Goal: Task Accomplishment & Management: Manage account settings

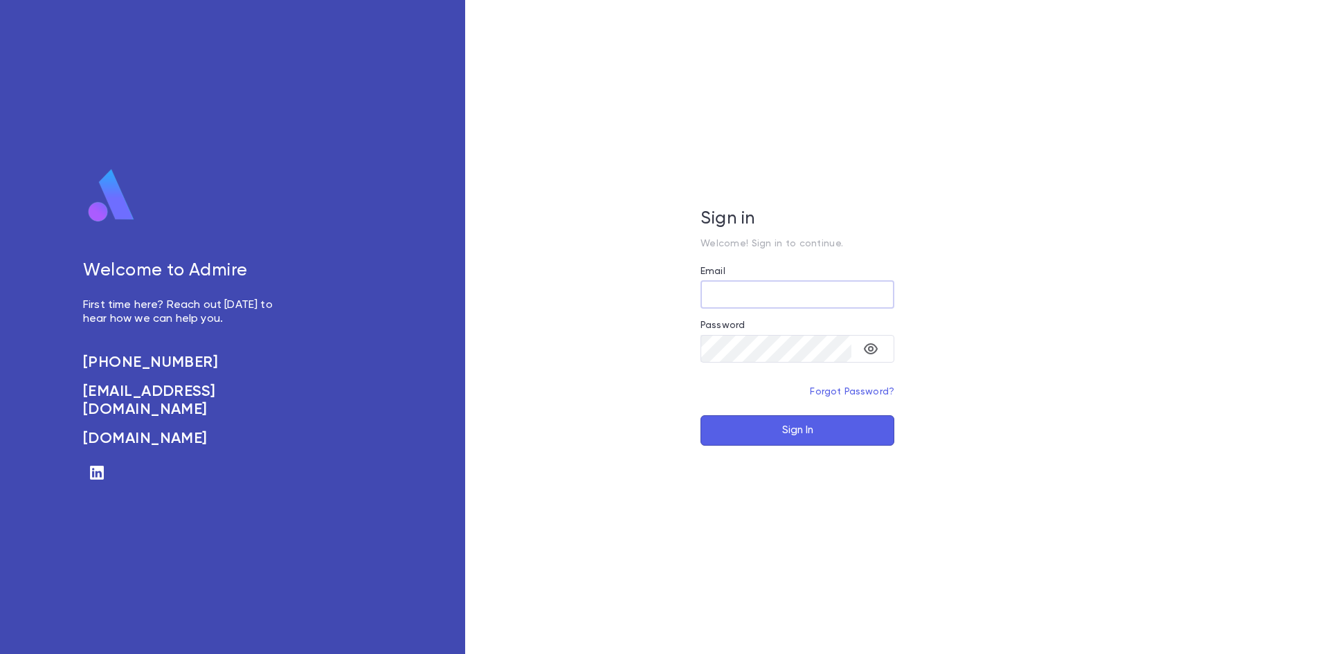
click at [758, 298] on input "Email" at bounding box center [797, 294] width 194 height 27
type input "**********"
click at [853, 437] on button "Sign In" at bounding box center [797, 430] width 194 height 30
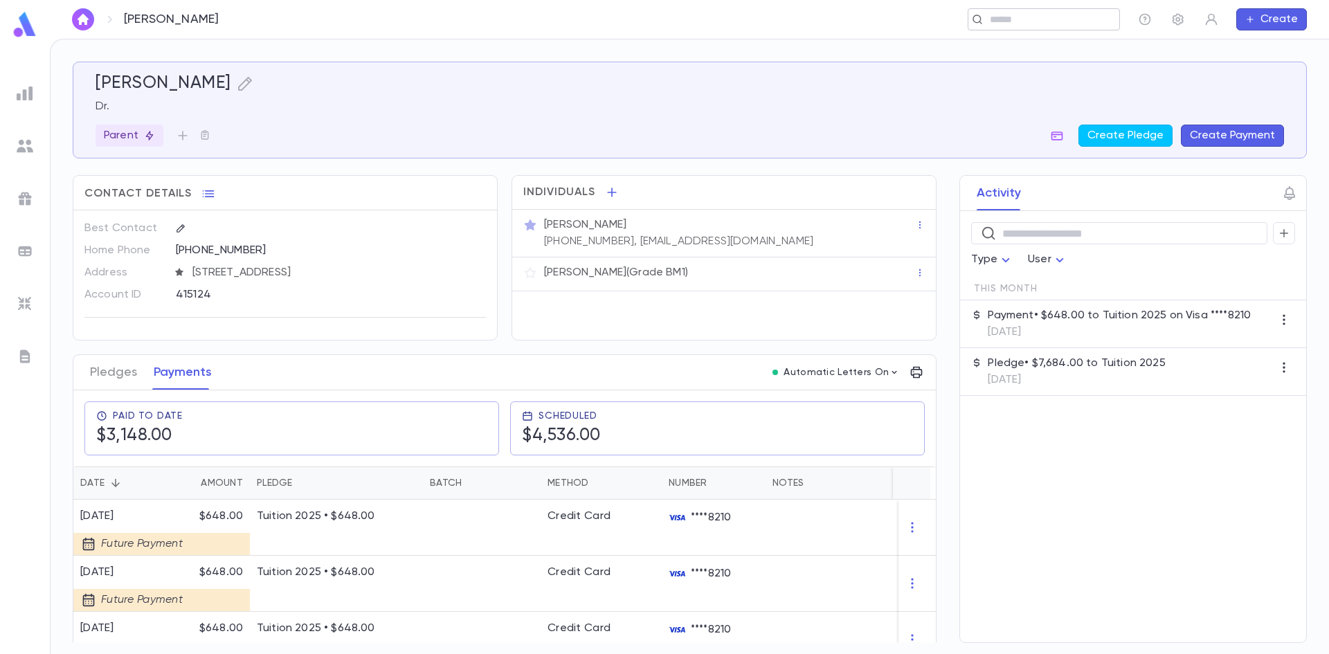
click at [1045, 13] on input "text" at bounding box center [1049, 19] width 128 height 13
type input "**********"
click at [1003, 21] on input "text" at bounding box center [1049, 19] width 128 height 13
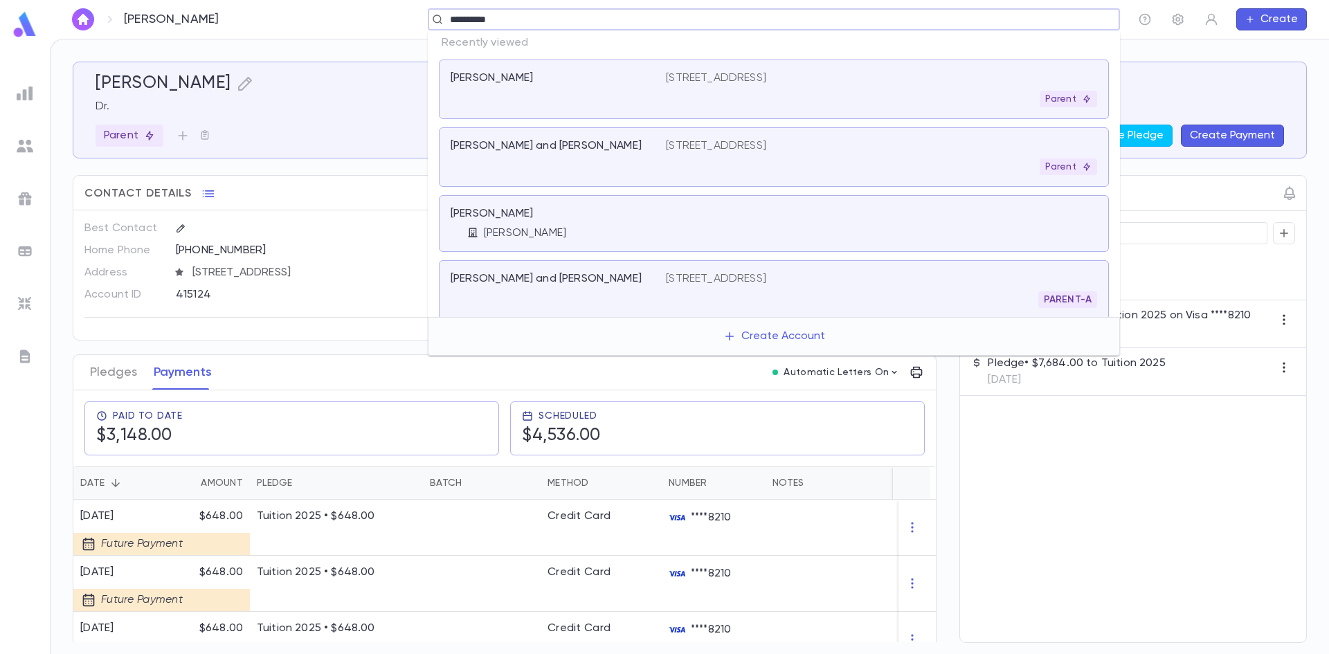
type input "**********"
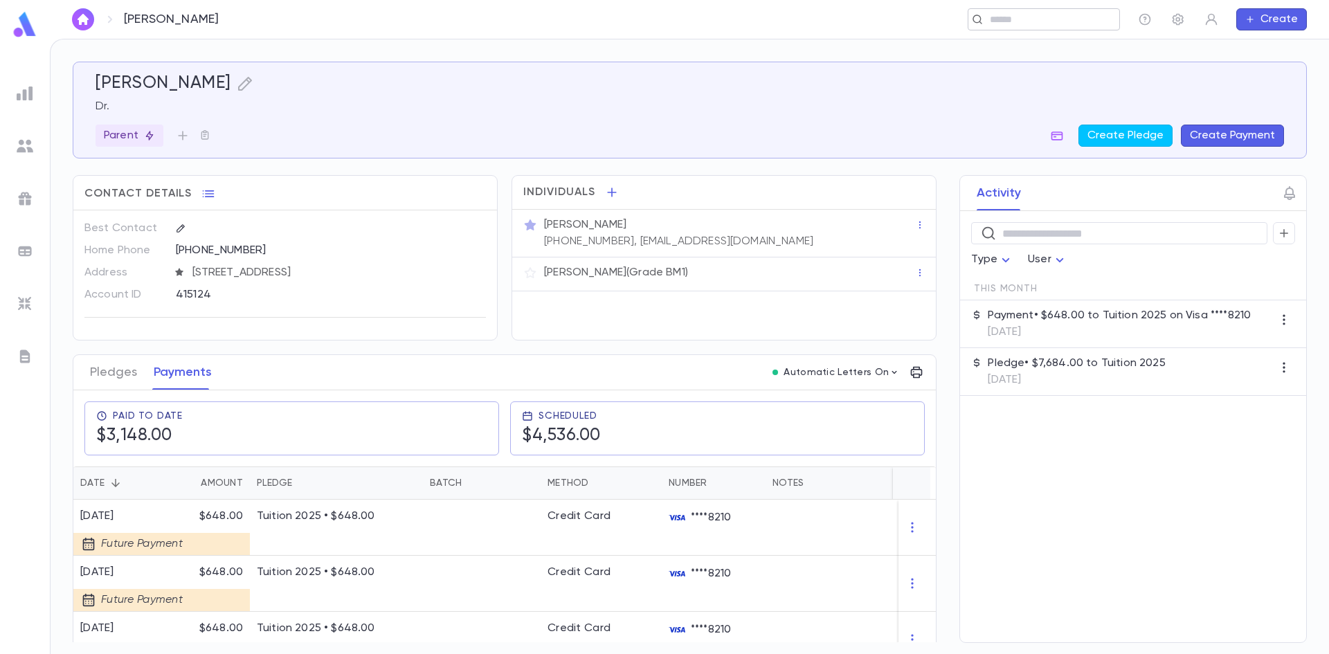
click at [1064, 9] on div "​" at bounding box center [1043, 19] width 152 height 22
type input "*"
click at [29, 140] on img at bounding box center [25, 146] width 17 height 17
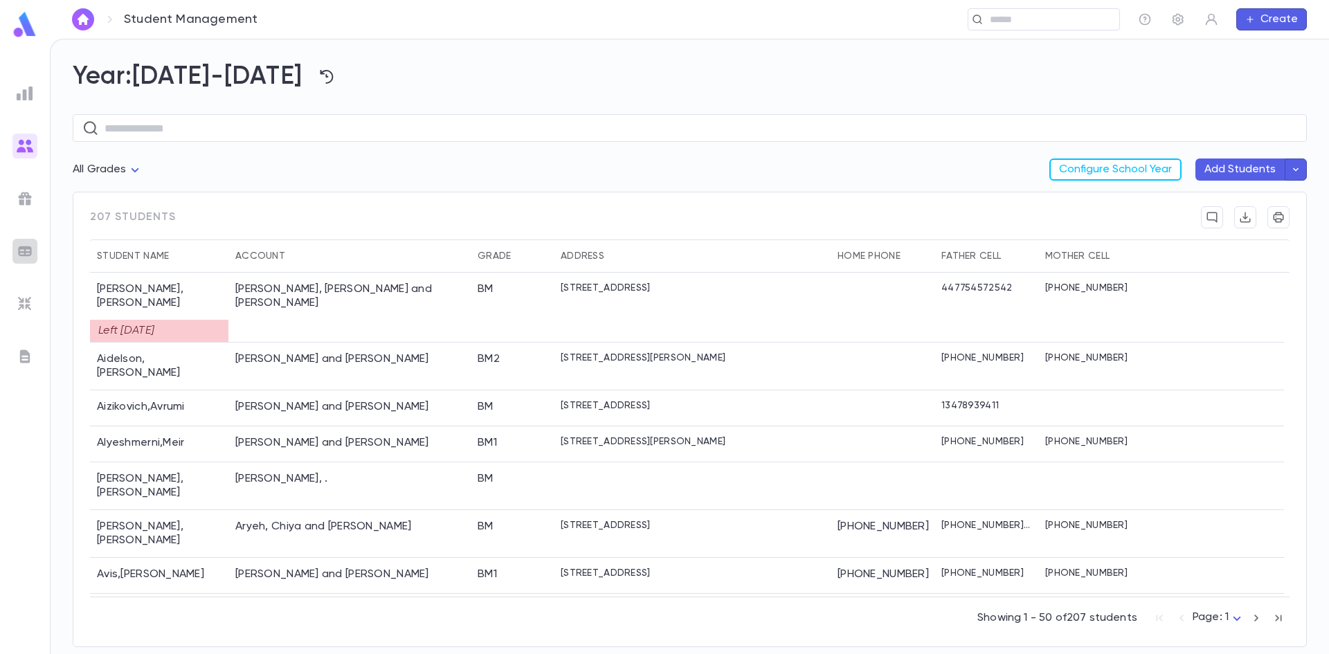
click at [28, 253] on img at bounding box center [25, 251] width 17 height 17
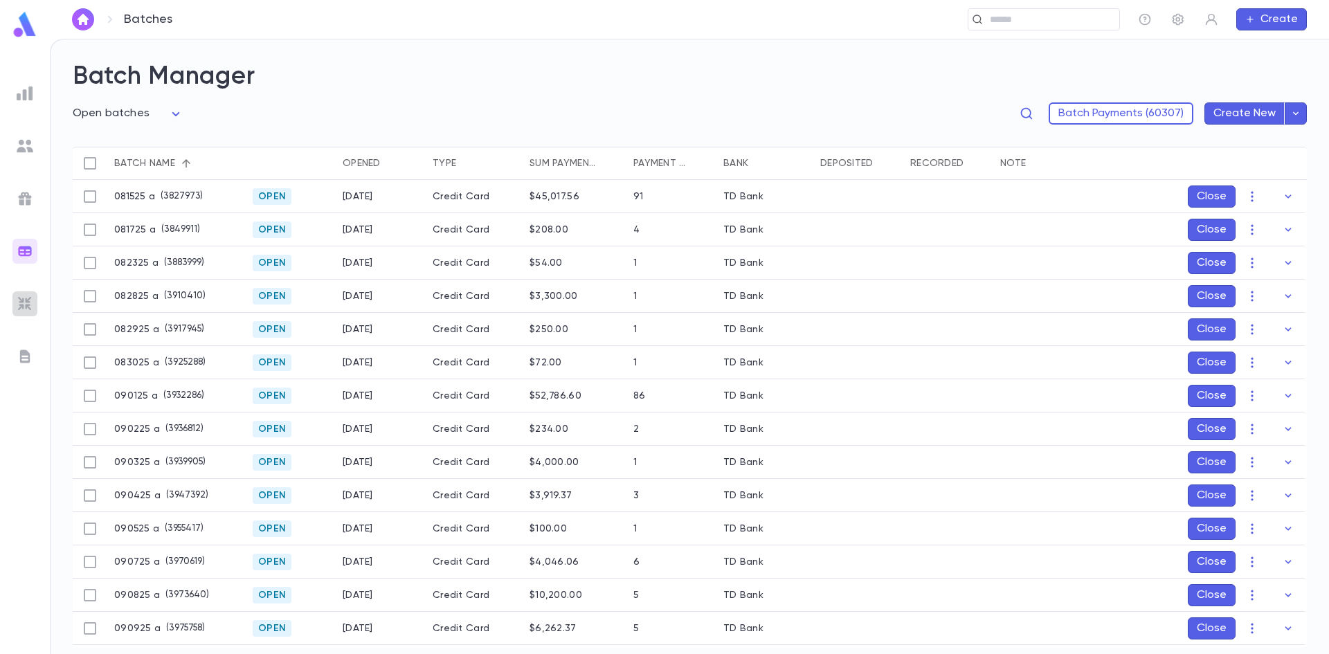
click at [24, 304] on img at bounding box center [25, 303] width 17 height 17
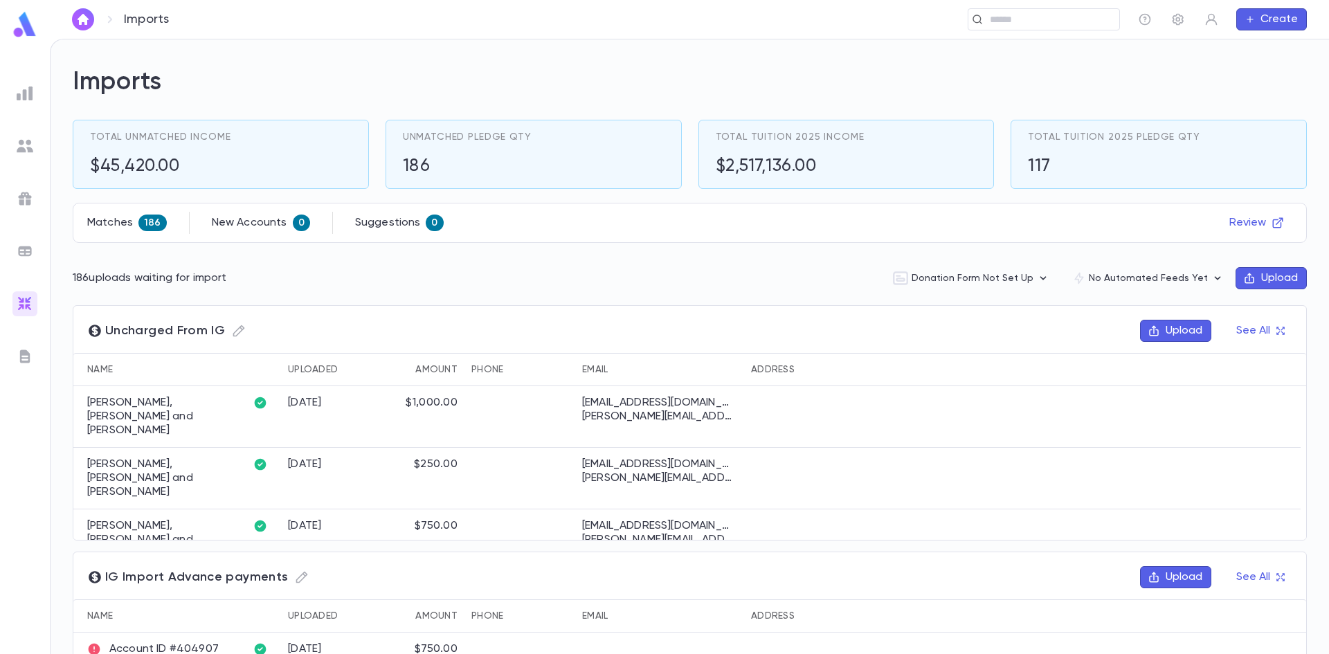
click at [26, 363] on img at bounding box center [25, 356] width 17 height 17
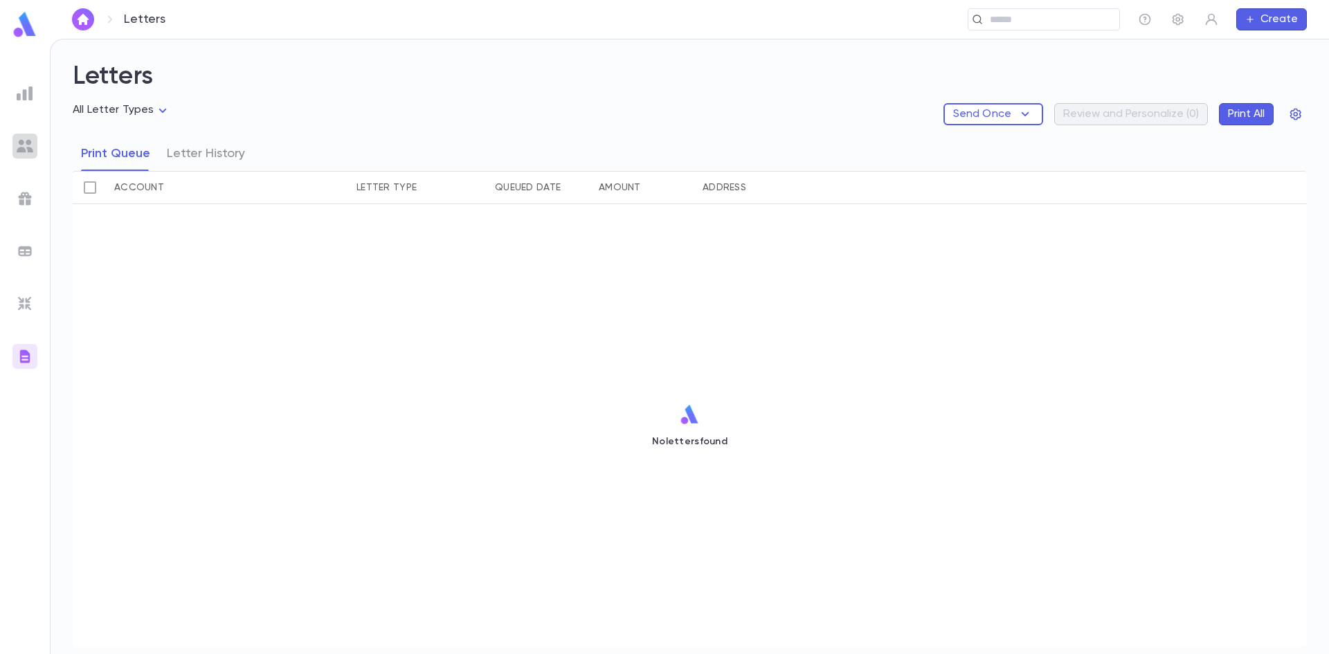
click at [17, 140] on img at bounding box center [25, 146] width 17 height 17
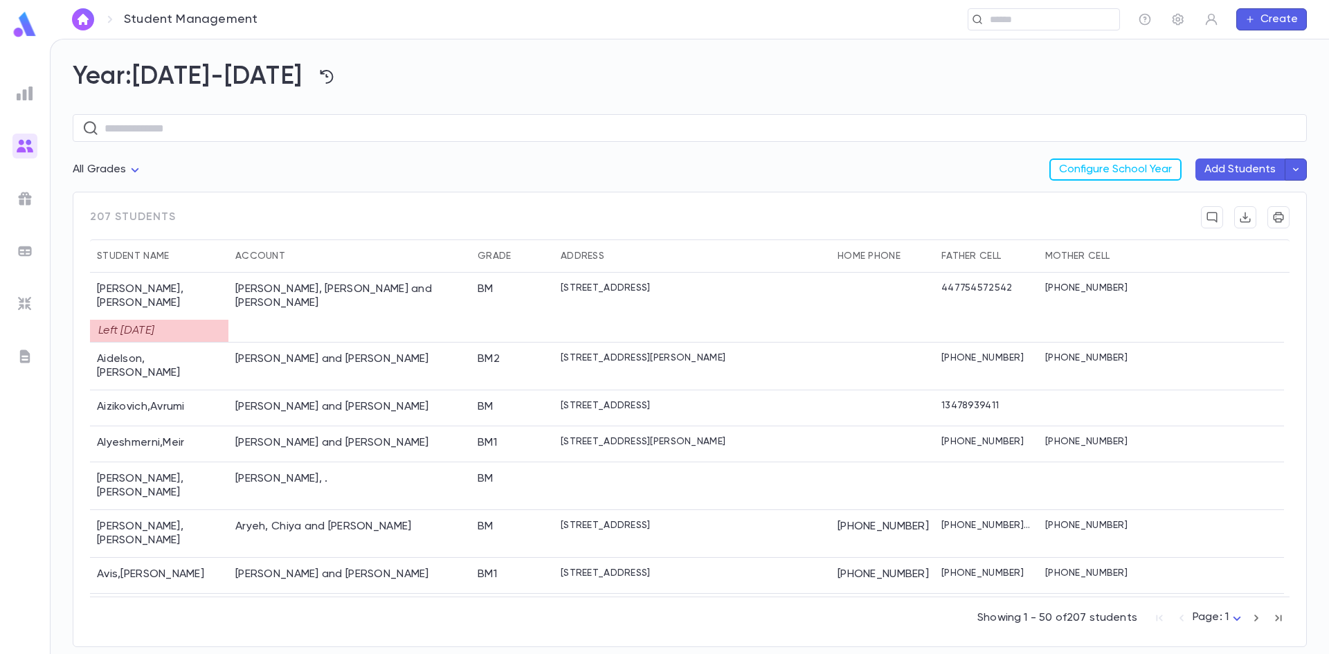
click at [24, 89] on img at bounding box center [25, 93] width 17 height 17
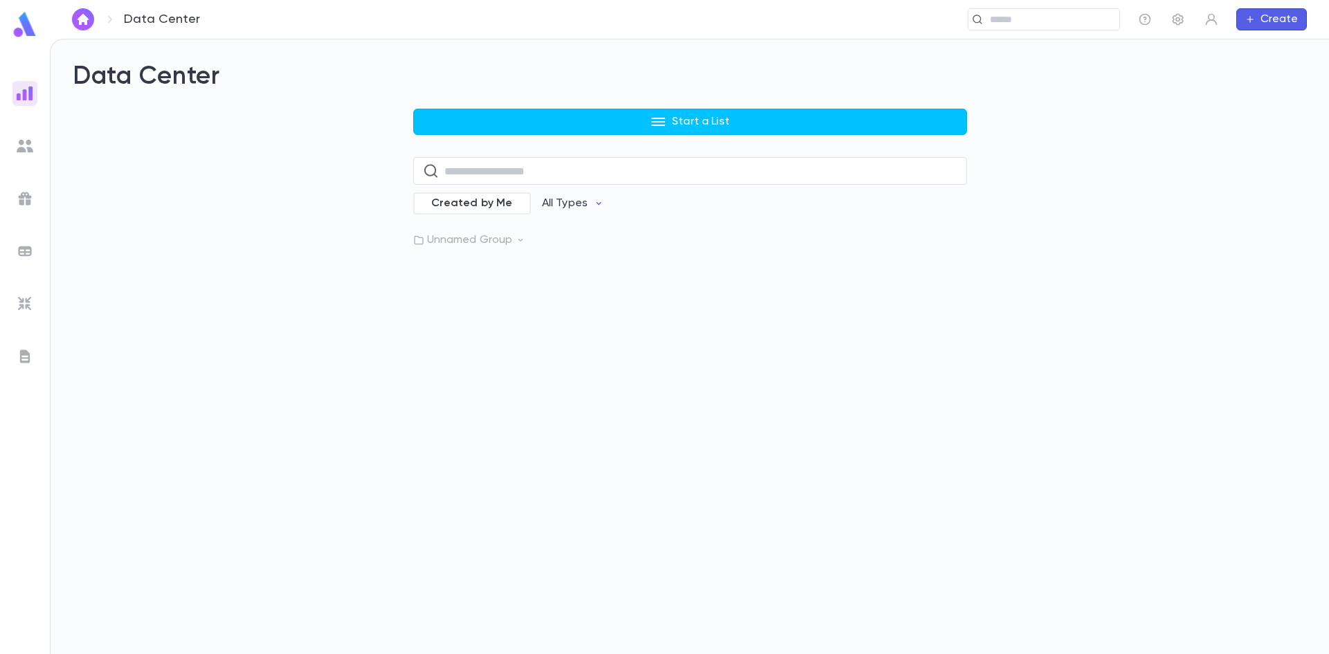
click at [13, 28] on img at bounding box center [25, 24] width 28 height 27
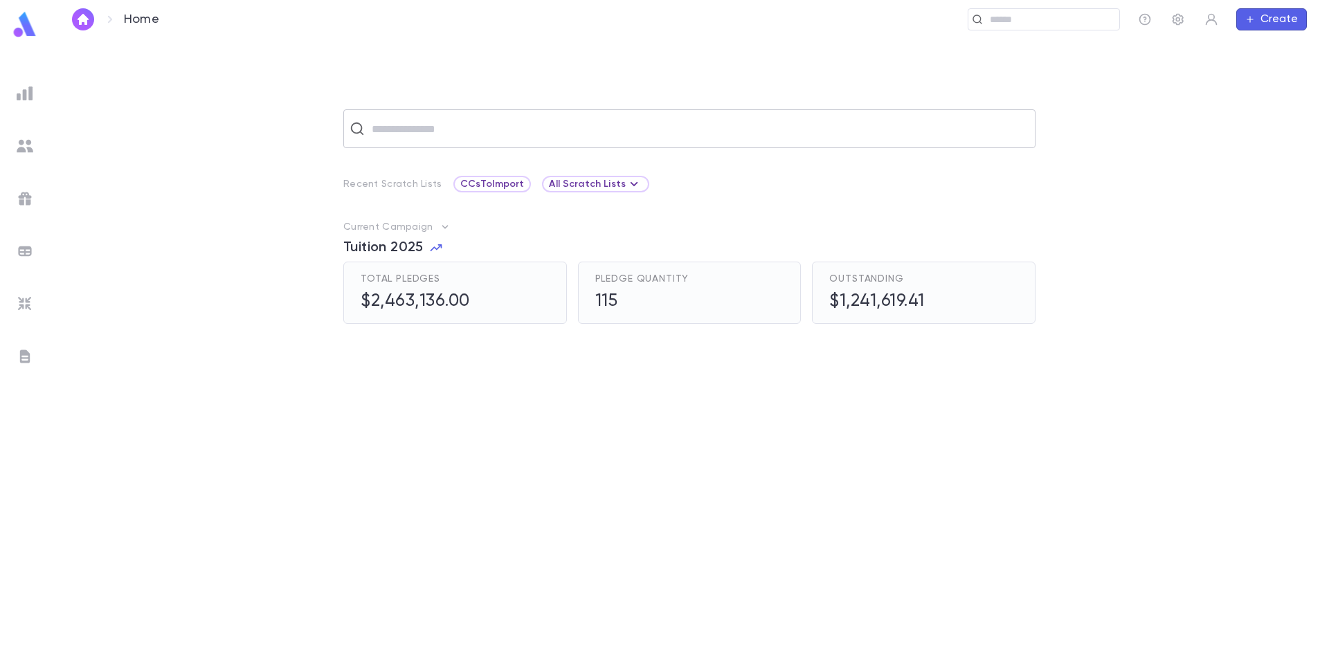
click at [444, 129] on input "text" at bounding box center [698, 129] width 662 height 26
type input "*"
click at [438, 228] on icon "button" at bounding box center [445, 227] width 14 height 14
click at [500, 279] on p "Change Current Campaign" at bounding box center [521, 273] width 143 height 14
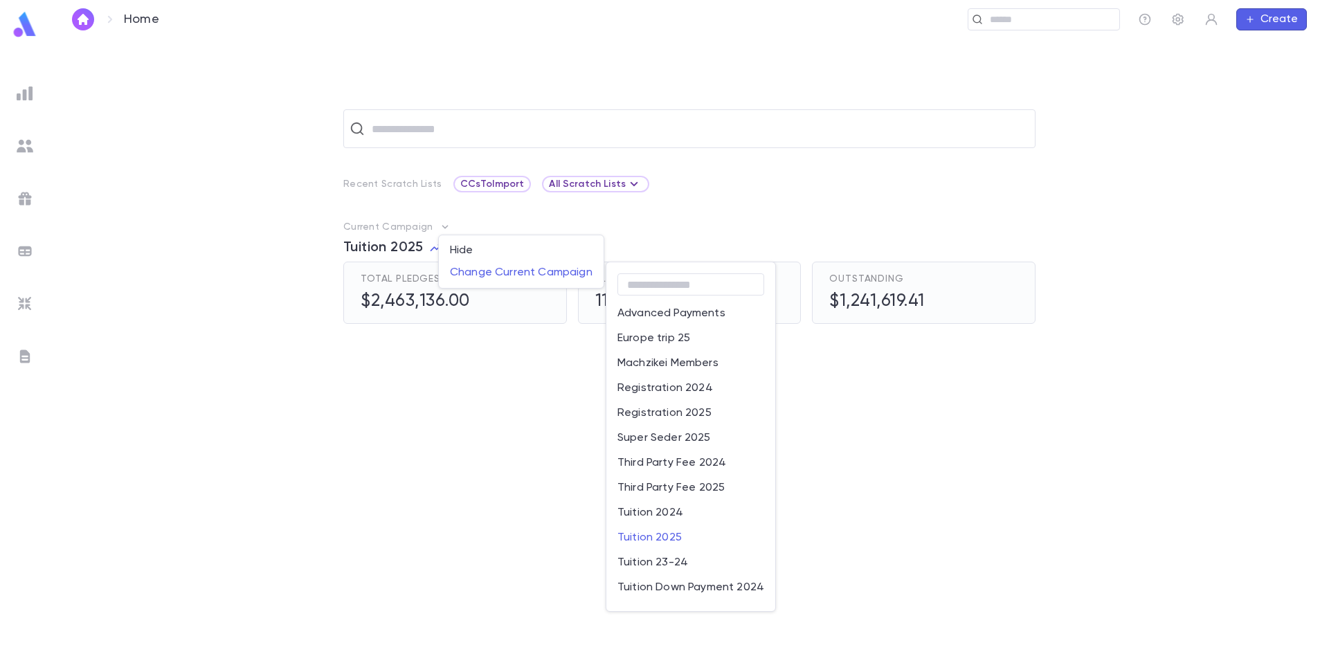
click at [680, 365] on p "Machzikei Members" at bounding box center [667, 363] width 101 height 14
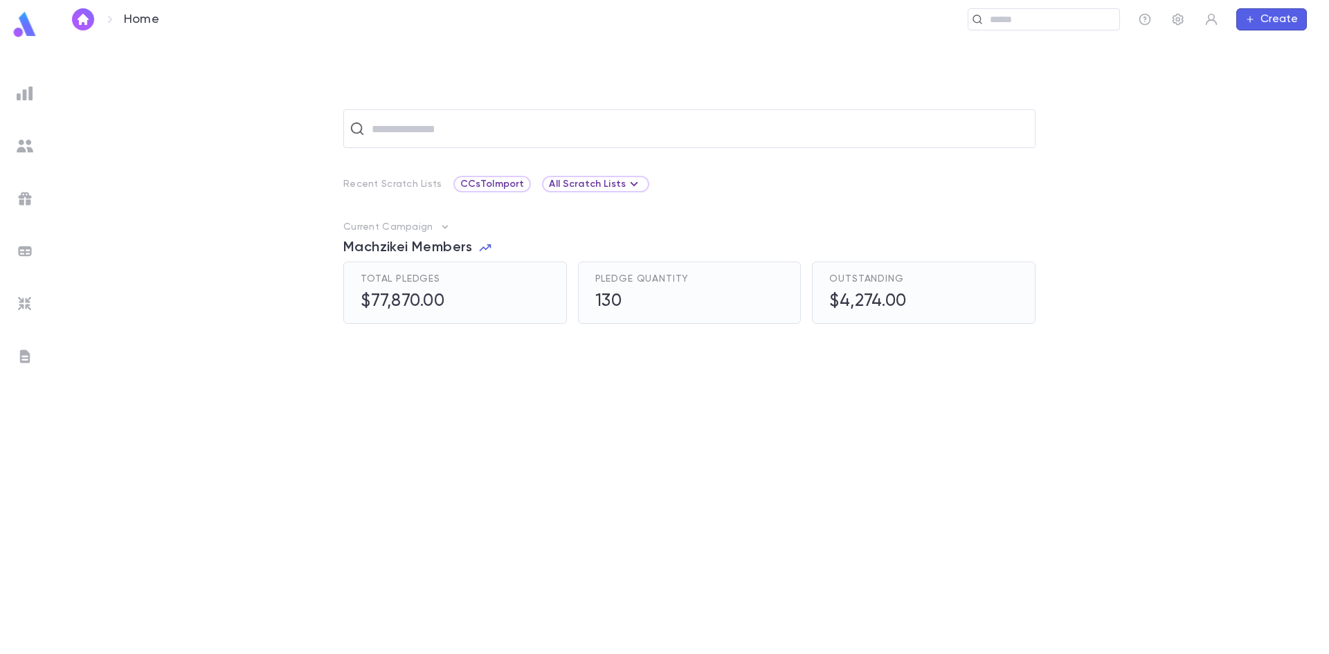
click at [372, 303] on h5 "$77,870.00" at bounding box center [403, 301] width 84 height 21
click at [417, 249] on span "Machzikei Members" at bounding box center [407, 247] width 129 height 17
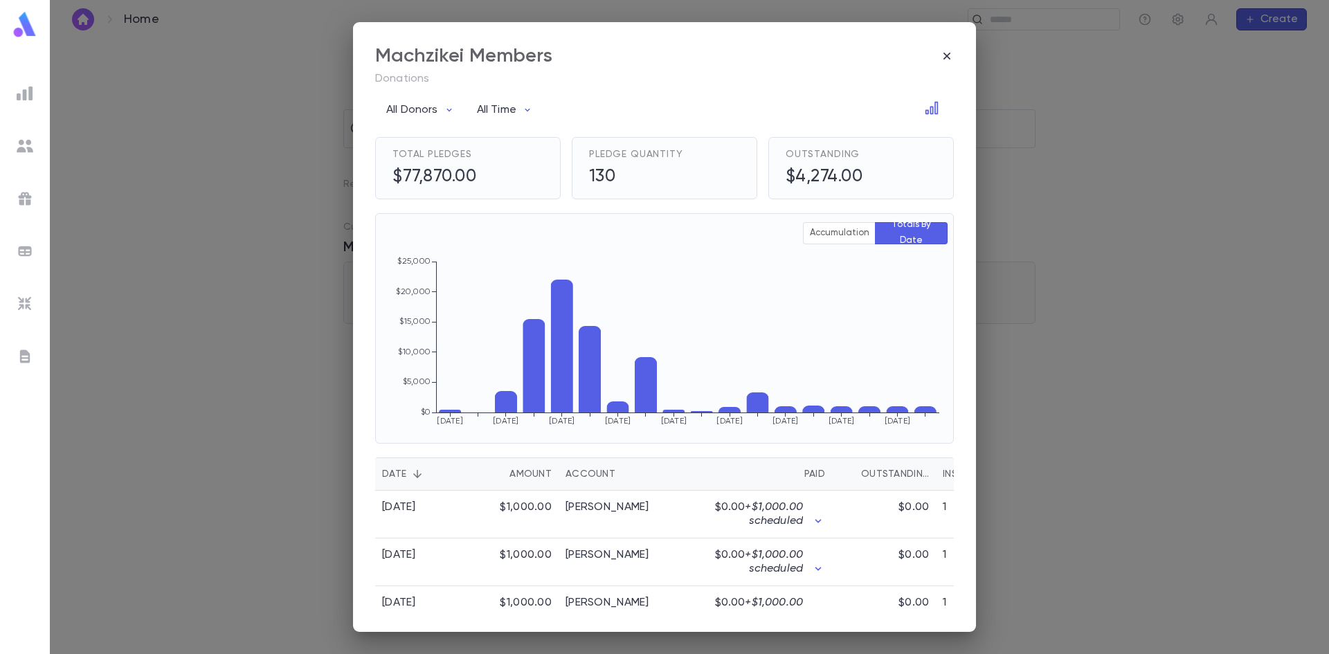
click at [593, 475] on div "Account" at bounding box center [590, 473] width 50 height 33
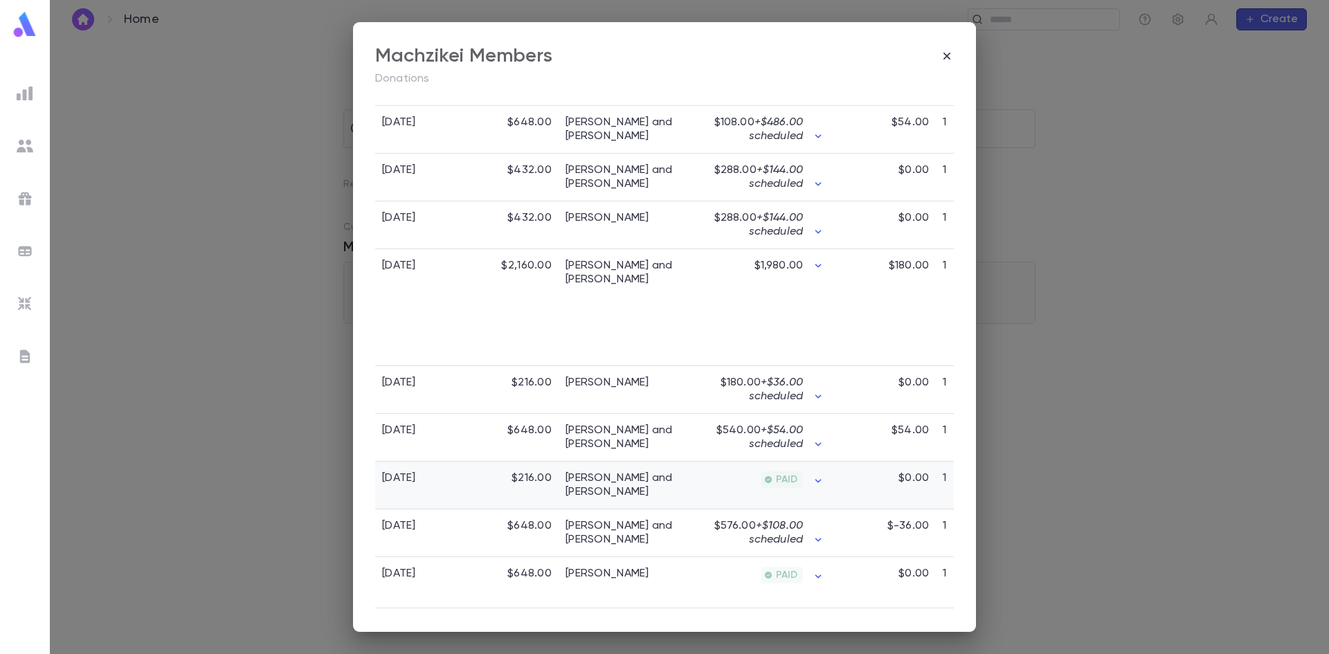
scroll to position [1188, 0]
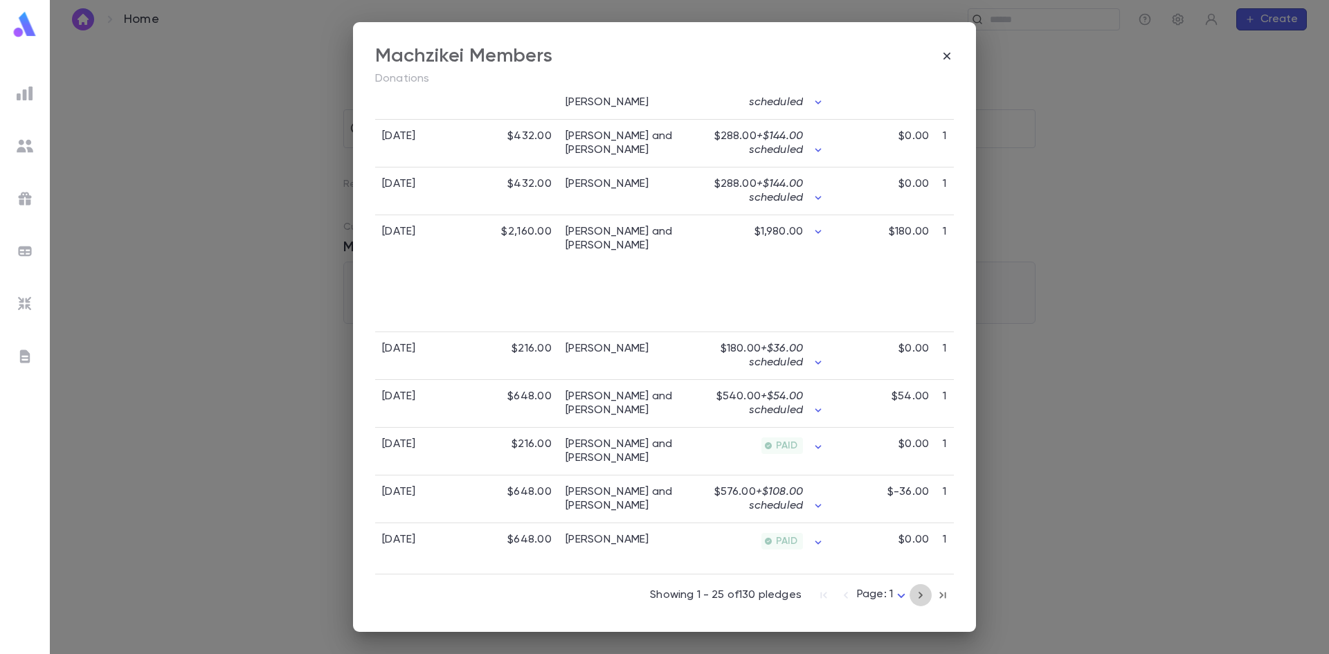
click at [918, 595] on icon "button" at bounding box center [920, 595] width 15 height 17
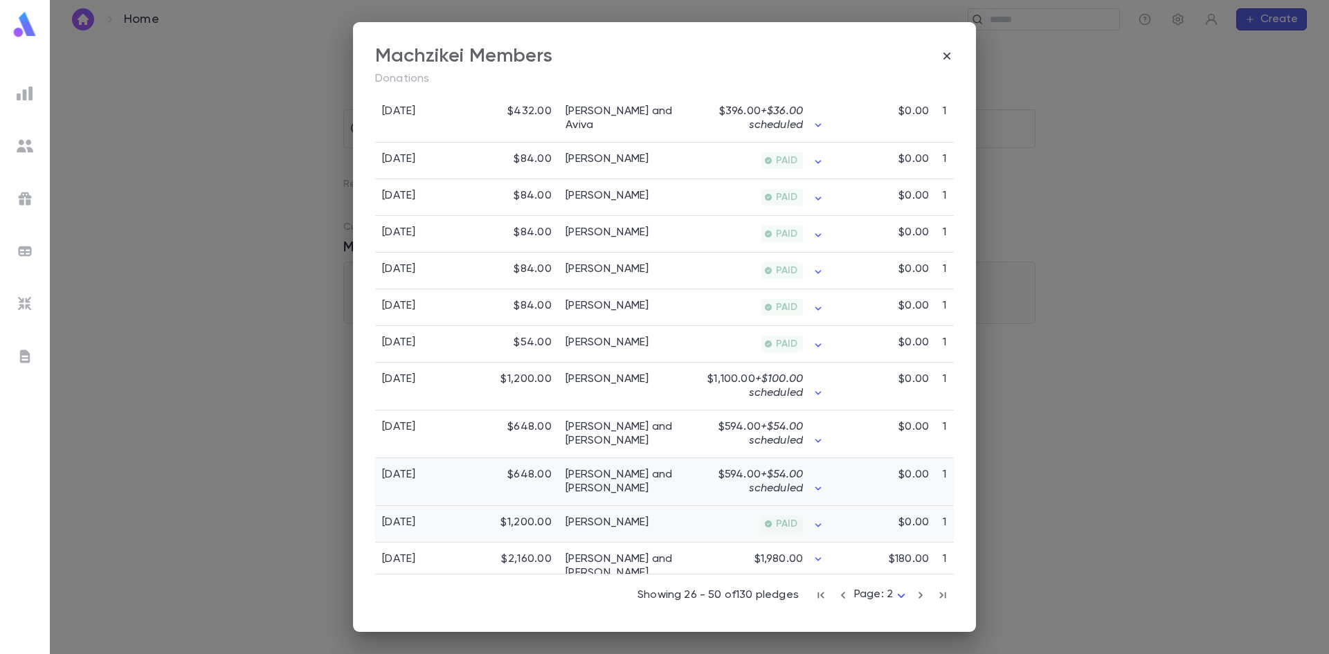
scroll to position [1025, 0]
click at [915, 599] on icon "button" at bounding box center [920, 595] width 15 height 17
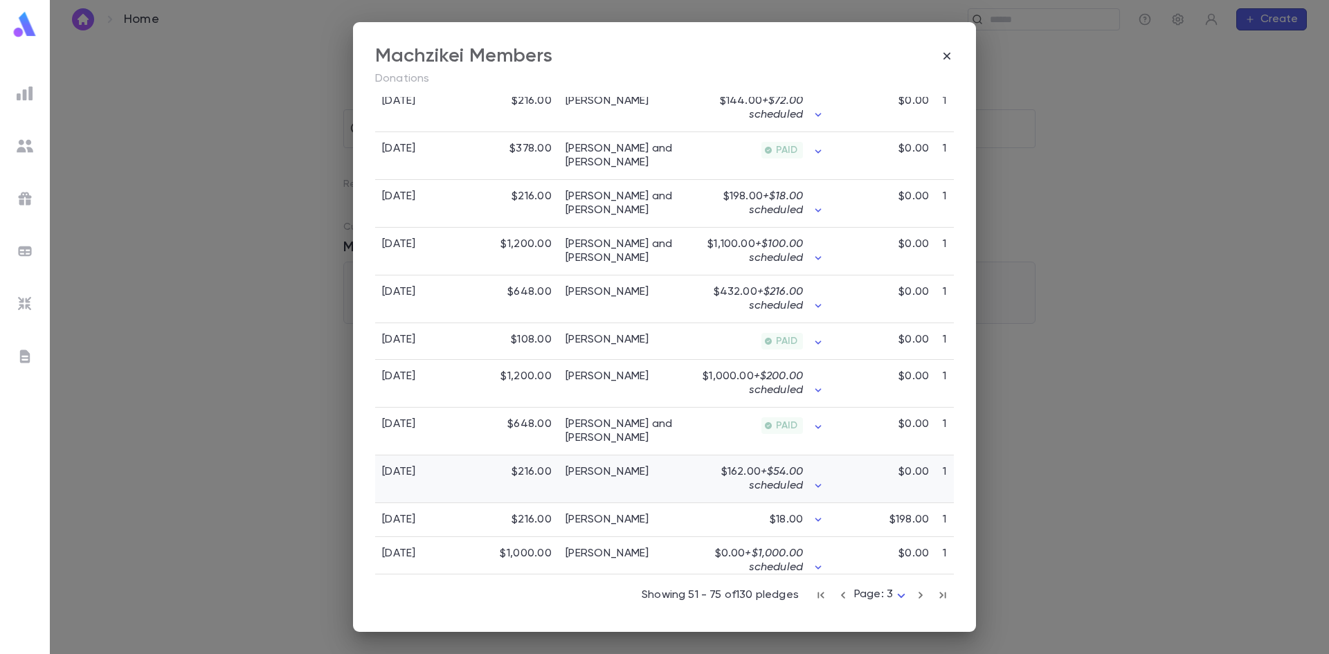
scroll to position [1028, 0]
click at [913, 597] on icon "button" at bounding box center [920, 595] width 15 height 17
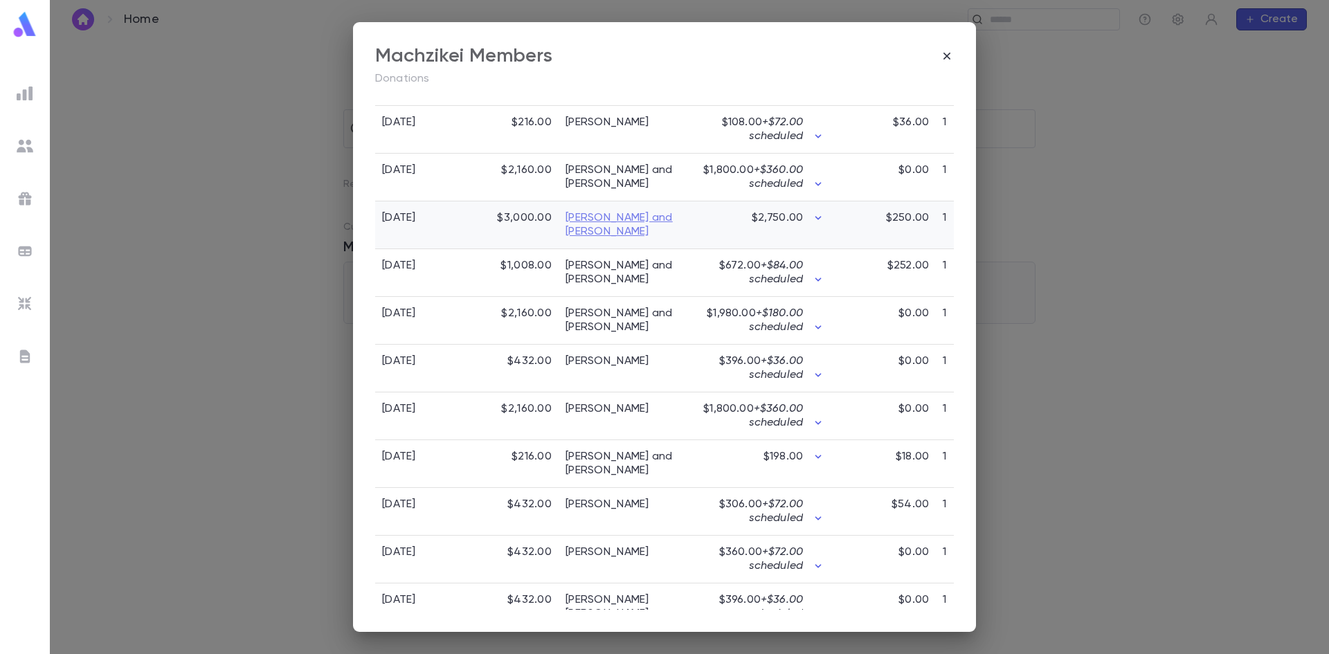
scroll to position [543, 0]
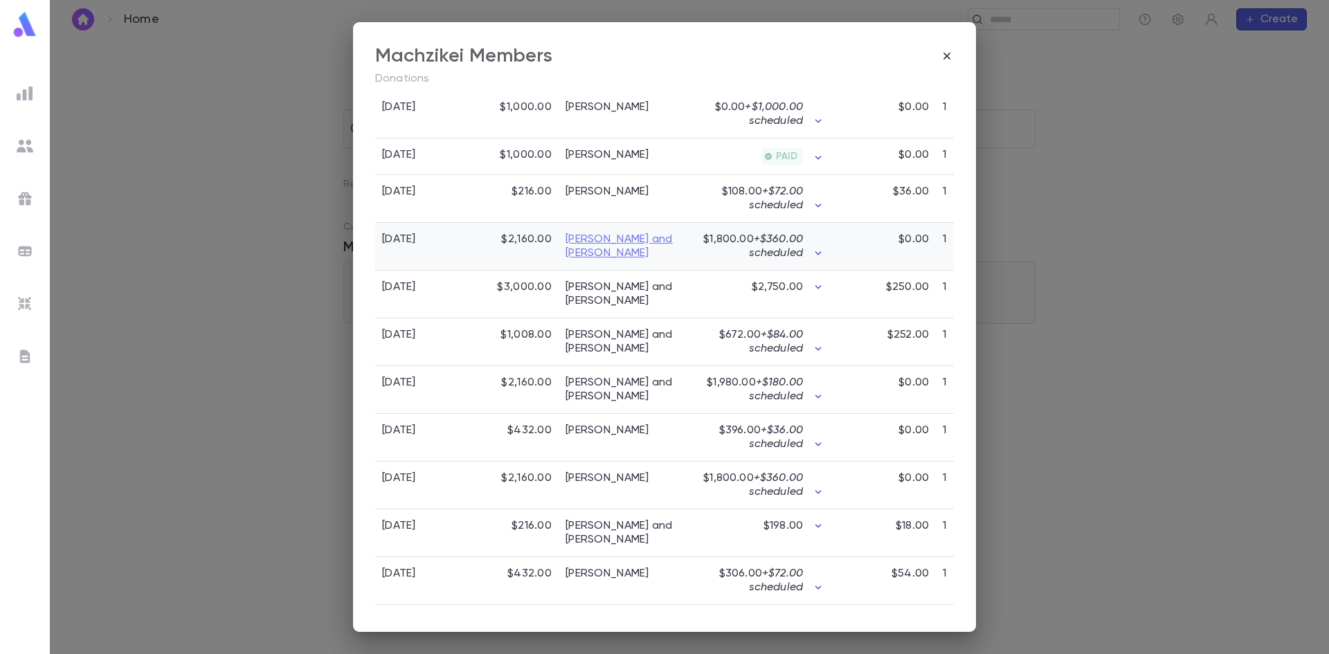
click at [632, 248] on link "[PERSON_NAME] and [PERSON_NAME]" at bounding box center [627, 247] width 125 height 28
click at [657, 293] on link "[PERSON_NAME] and [PERSON_NAME]" at bounding box center [627, 294] width 125 height 28
click at [945, 58] on icon "button" at bounding box center [946, 56] width 7 height 7
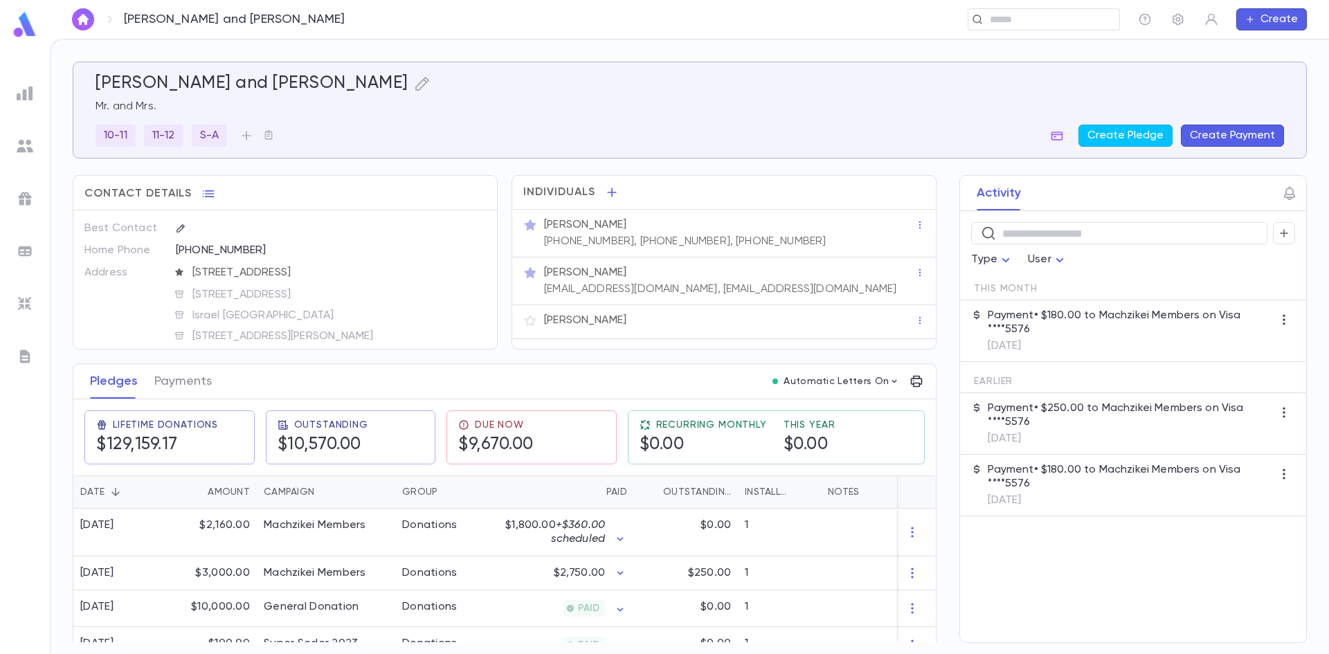
scroll to position [69, 0]
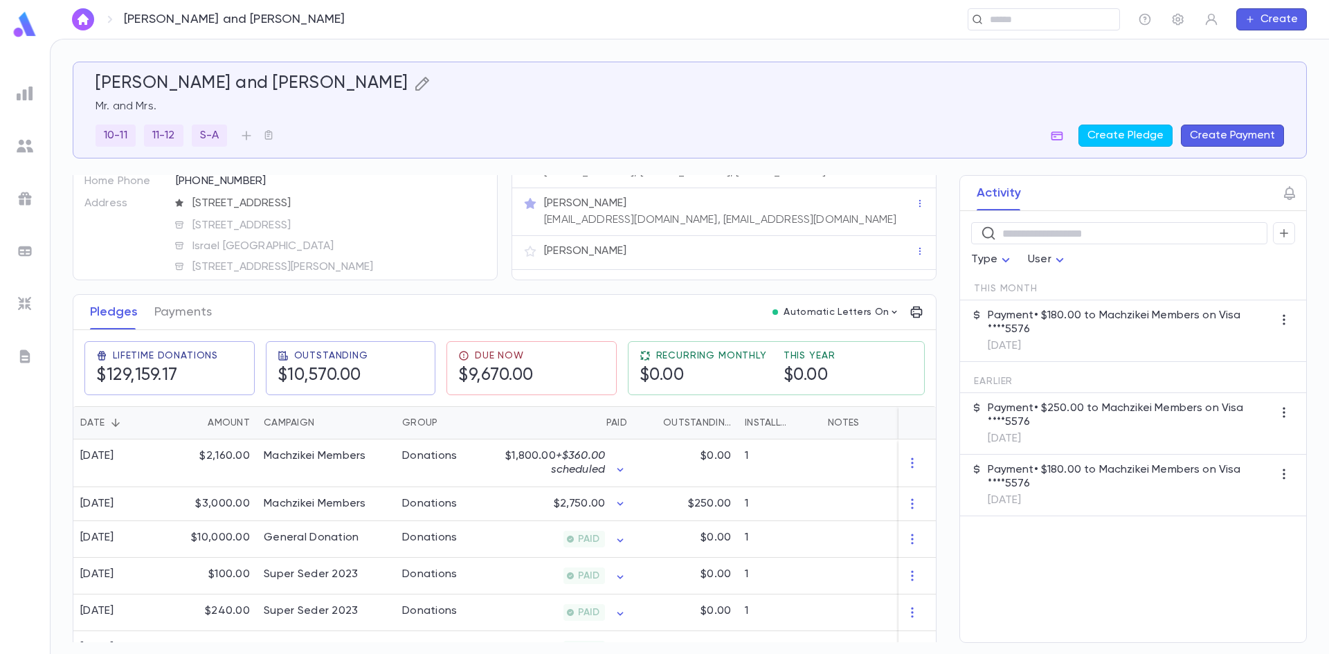
click at [414, 84] on icon "button" at bounding box center [422, 83] width 17 height 17
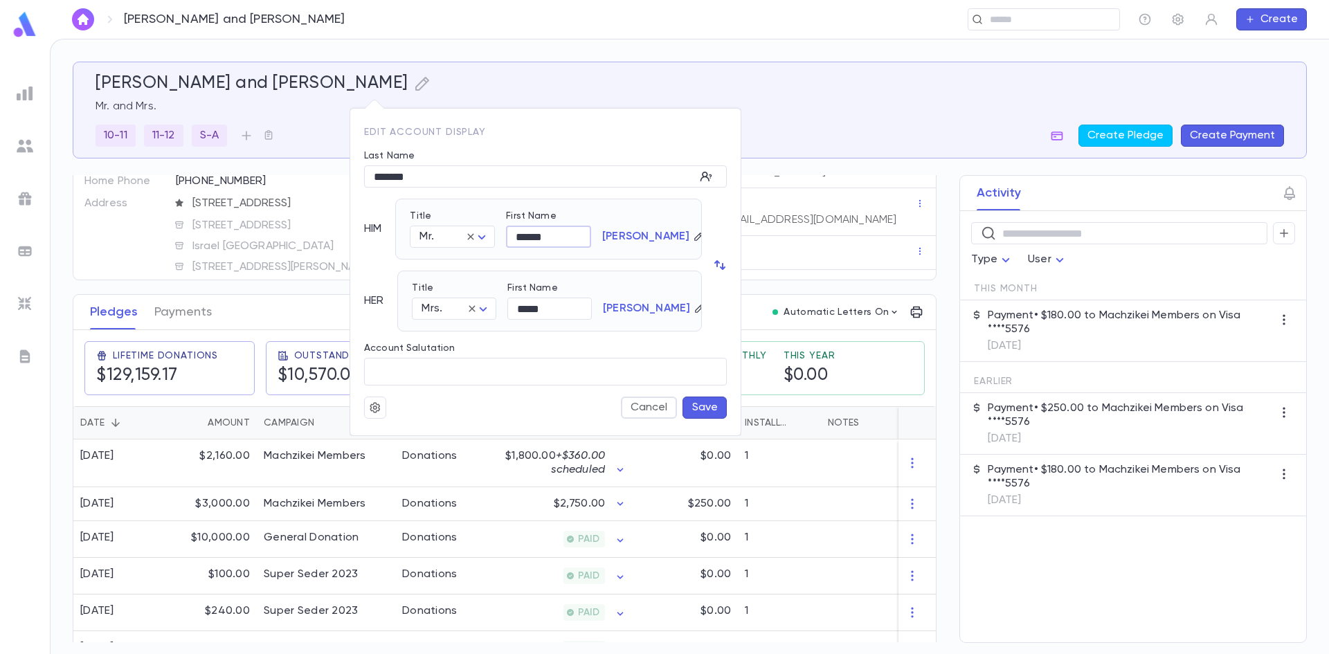
click at [556, 239] on input "******" at bounding box center [548, 236] width 85 height 21
type input "*"
type input "***"
click at [709, 412] on button "Save" at bounding box center [704, 408] width 44 height 22
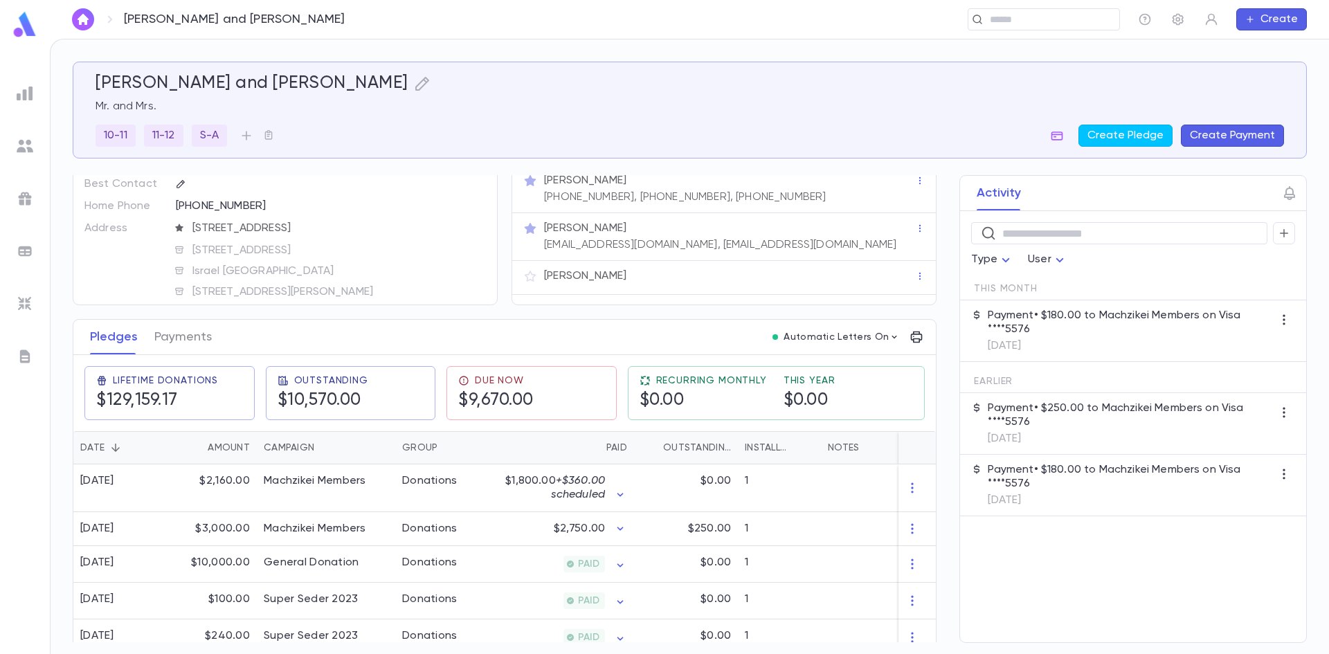
scroll to position [69, 0]
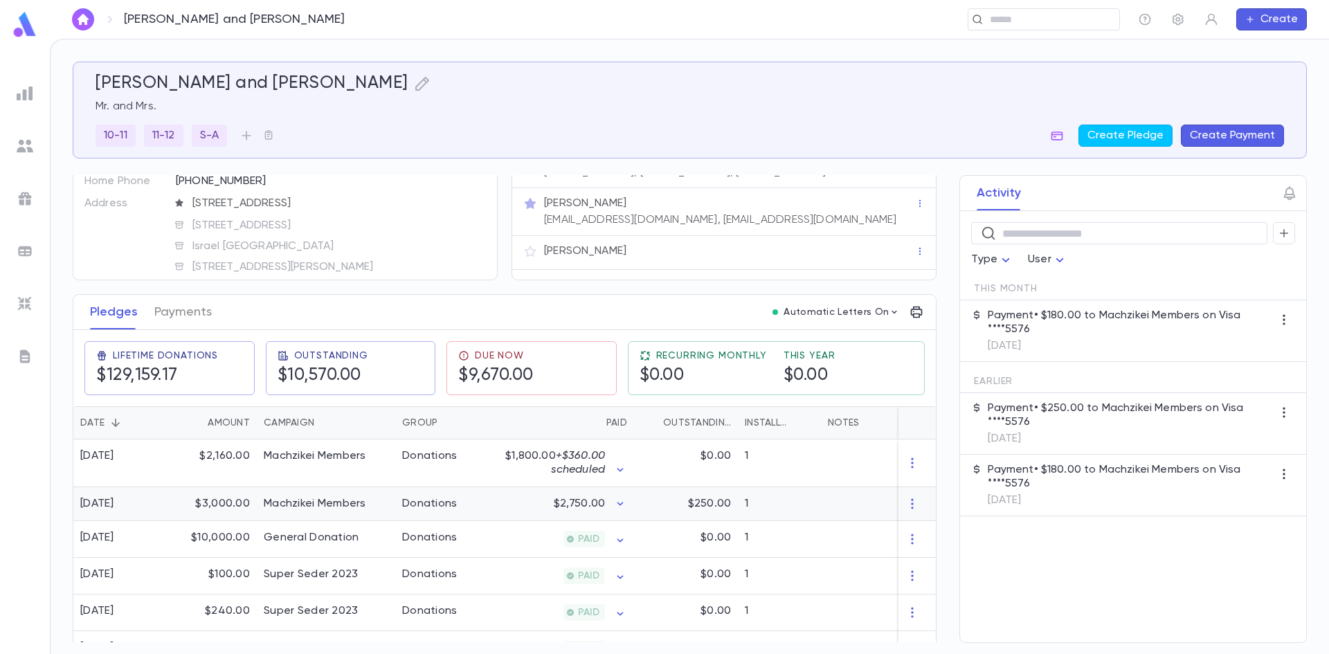
click at [450, 511] on div "Donations" at bounding box center [447, 504] width 104 height 34
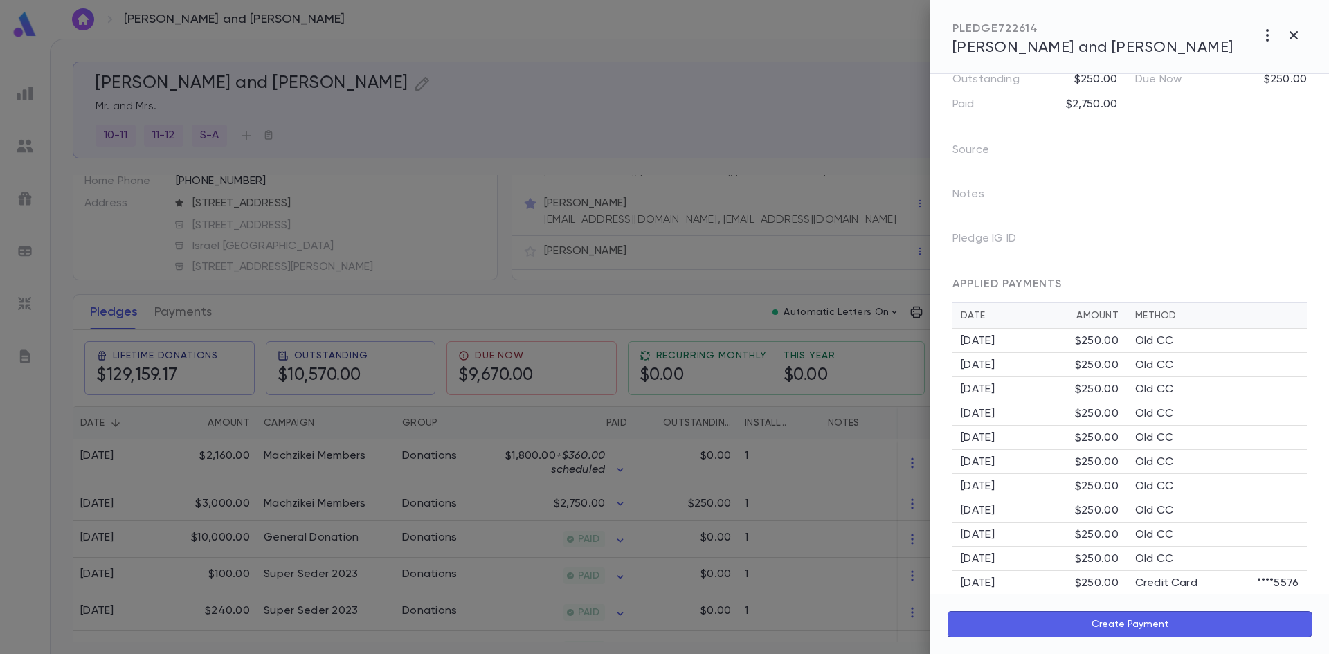
scroll to position [163, 0]
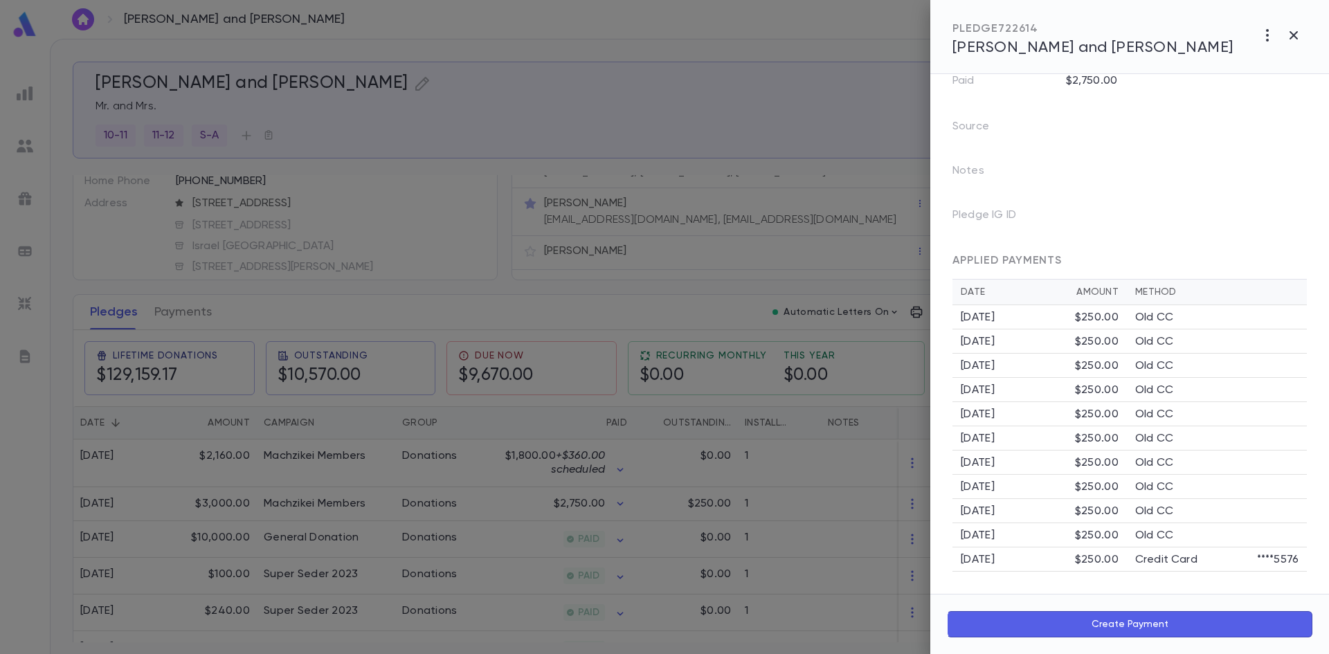
click at [1118, 557] on td "8/29/2025 $250.00" at bounding box center [1039, 559] width 174 height 24
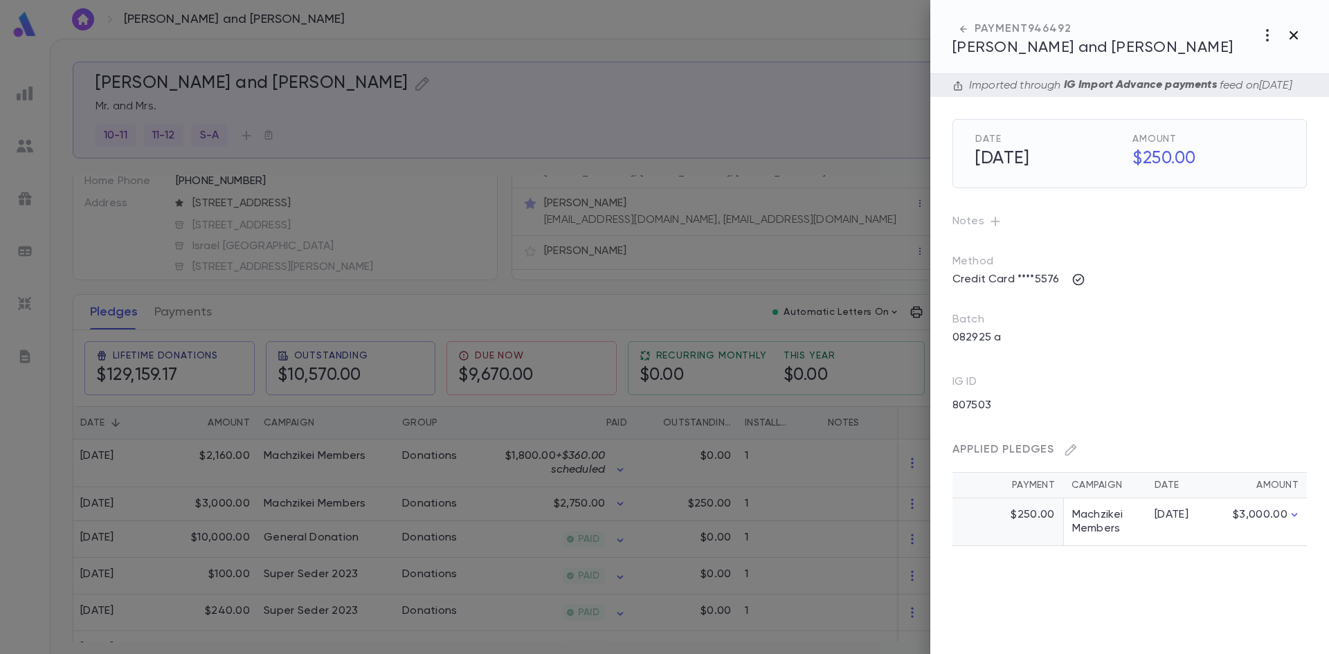
click at [1304, 31] on button "button" at bounding box center [1293, 35] width 26 height 26
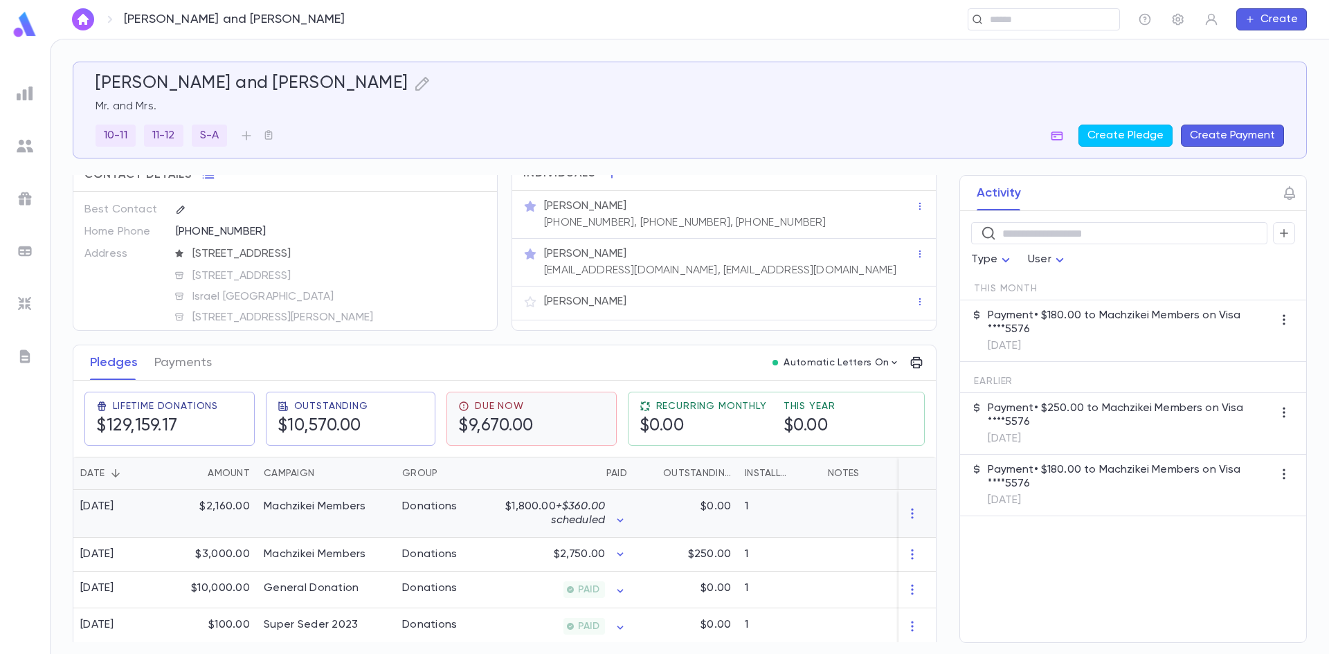
scroll to position [0, 0]
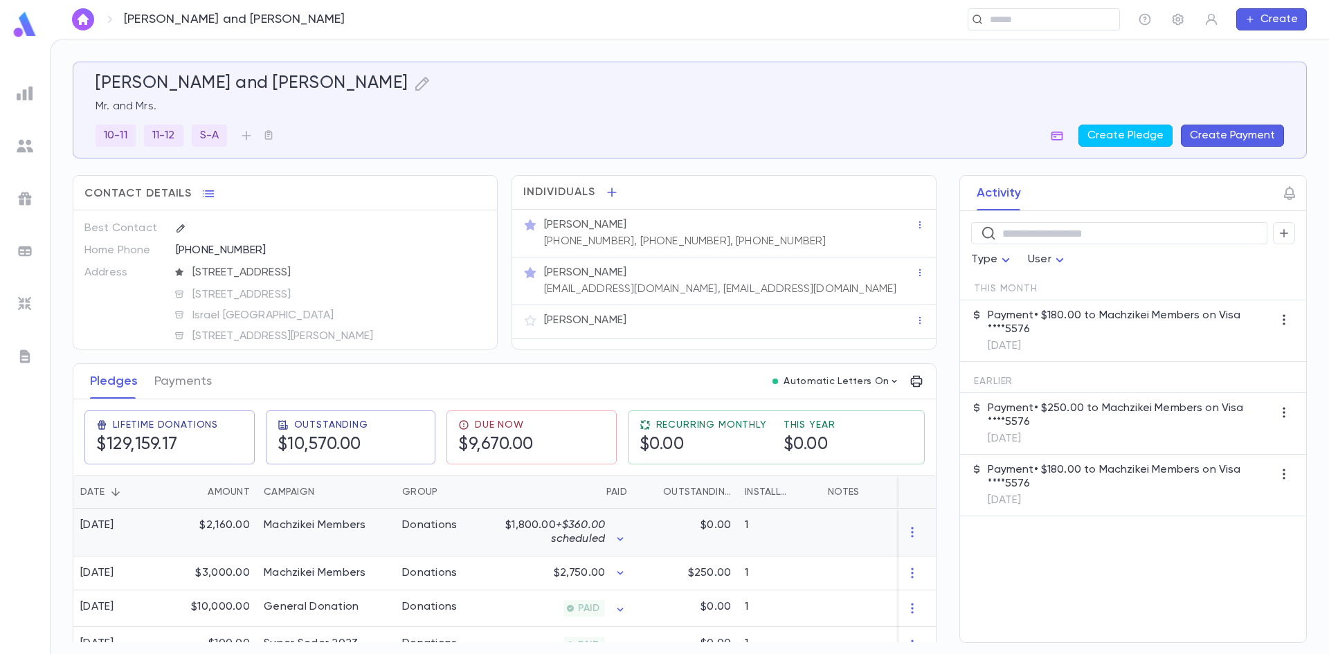
click at [569, 526] on p "$1,800.00 + $360.00 scheduled" at bounding box center [555, 532] width 100 height 28
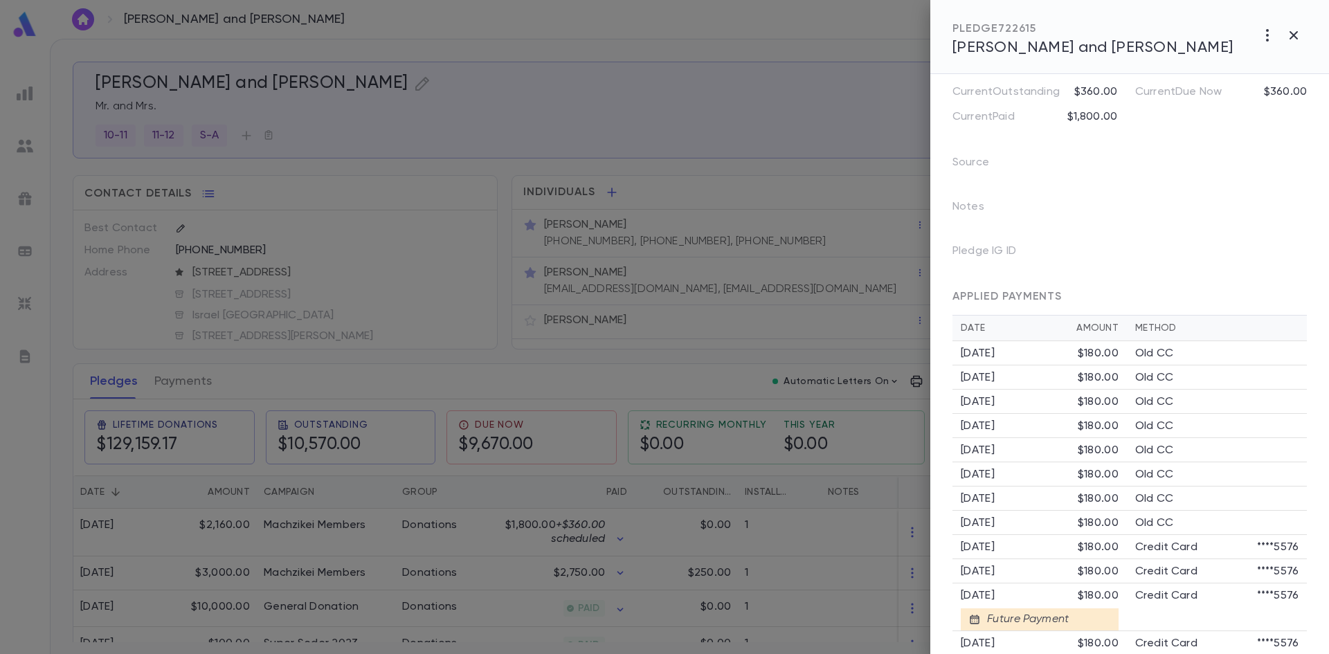
scroll to position [255, 0]
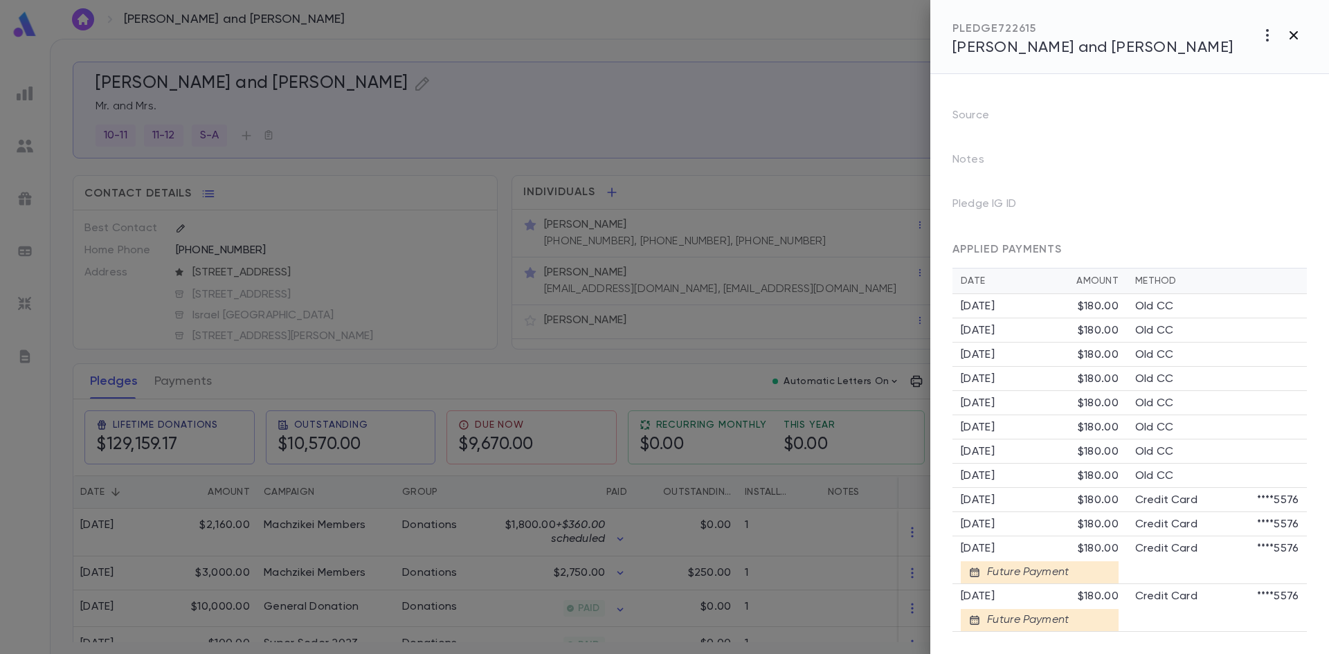
click at [1293, 36] on icon "button" at bounding box center [1293, 35] width 8 height 8
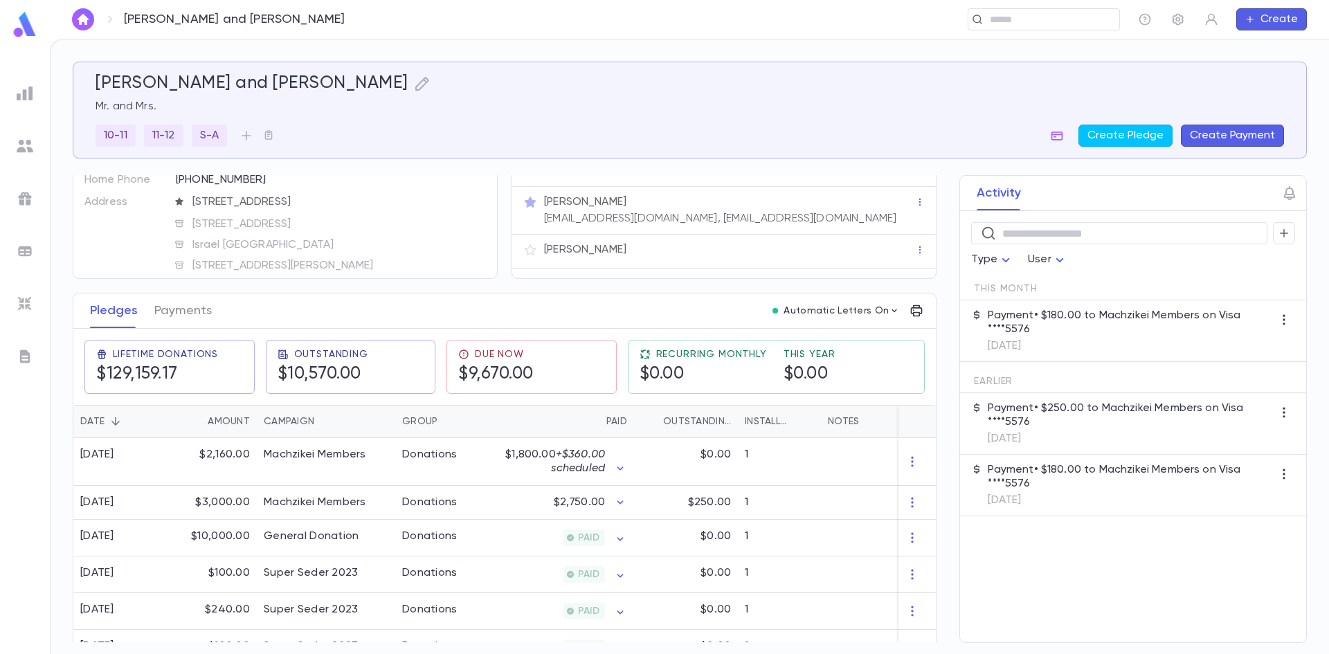
scroll to position [69, 0]
